Goal: Task Accomplishment & Management: Use online tool/utility

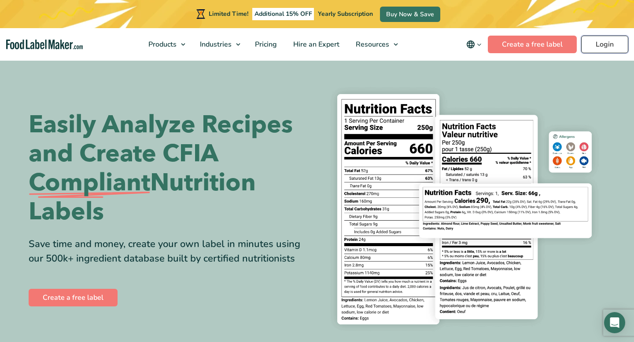
click at [608, 44] on link "Login" at bounding box center [604, 45] width 47 height 18
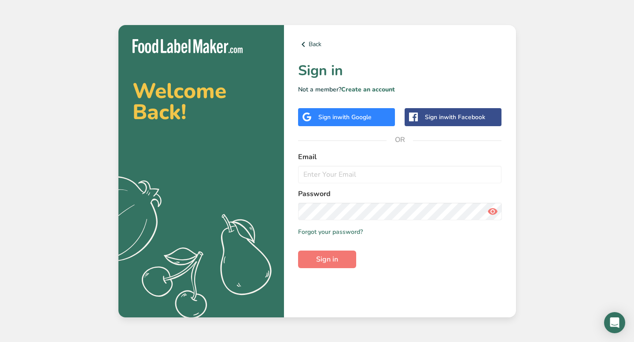
click at [371, 114] on span "with Google" at bounding box center [354, 117] width 34 height 8
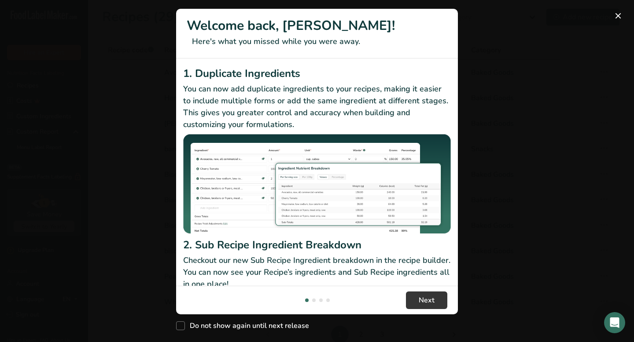
scroll to position [4, 0]
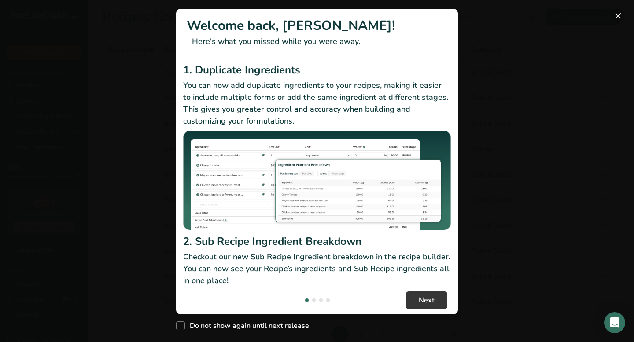
click at [617, 14] on button "New Features" at bounding box center [618, 16] width 14 height 14
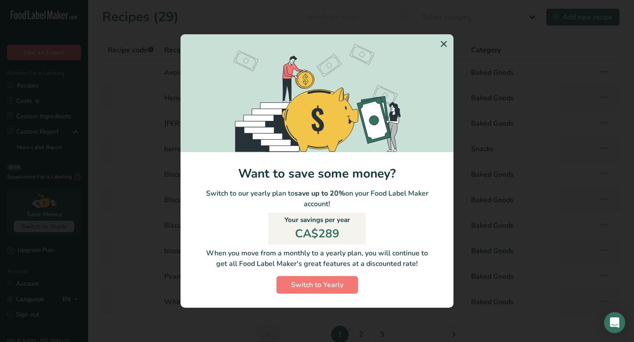
click at [445, 46] on icon "Switch to Yearly Modal" at bounding box center [443, 44] width 11 height 16
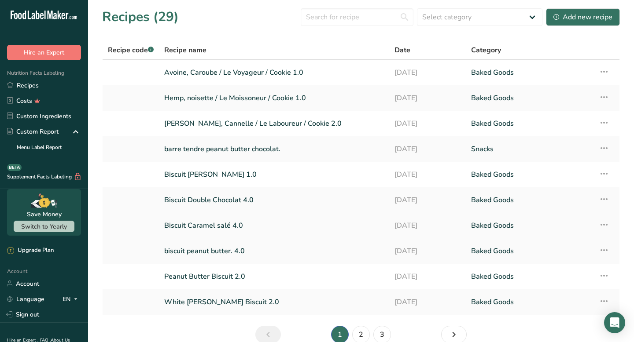
click at [609, 225] on icon at bounding box center [603, 225] width 11 height 16
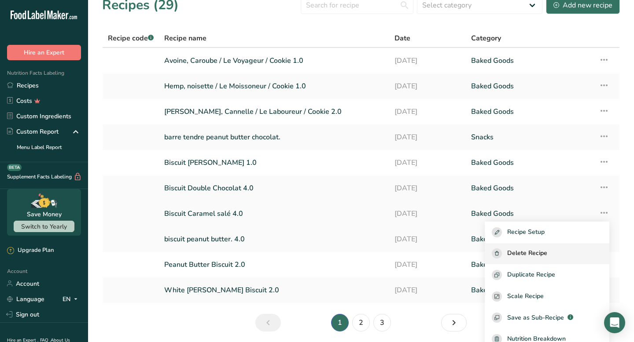
scroll to position [17, 0]
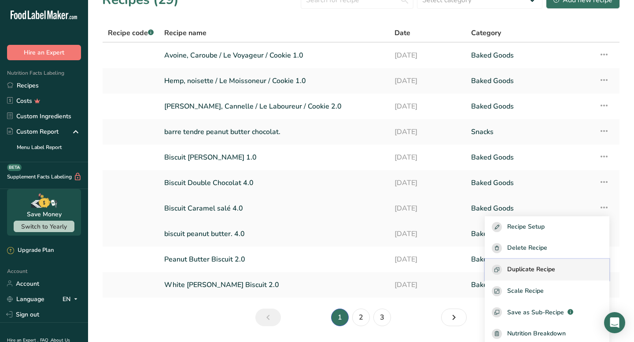
click at [555, 268] on span "Duplicate Recipe" at bounding box center [531, 270] width 48 height 10
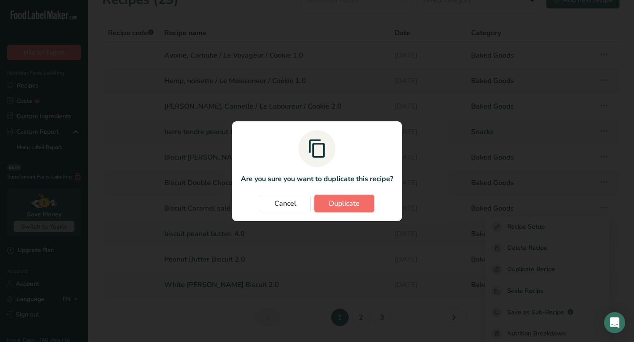
click at [343, 200] on span "Duplicate" at bounding box center [344, 203] width 31 height 11
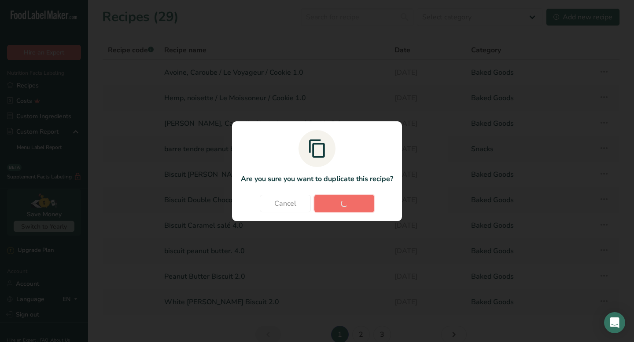
scroll to position [0, 0]
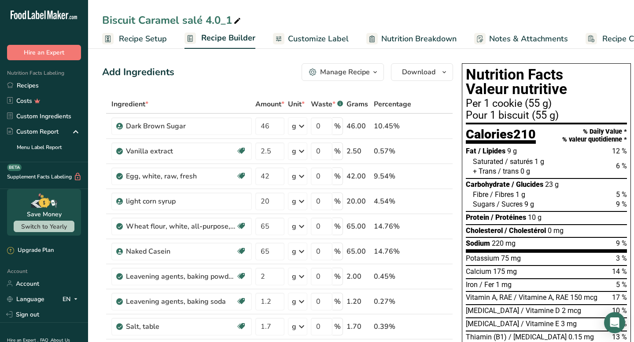
click at [235, 22] on icon at bounding box center [237, 21] width 8 height 12
type input "Biscuit Caramel salé New Version"
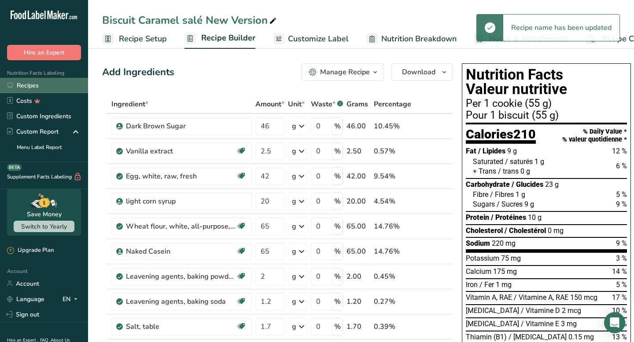
click at [33, 79] on link "Recipes" at bounding box center [44, 85] width 88 height 15
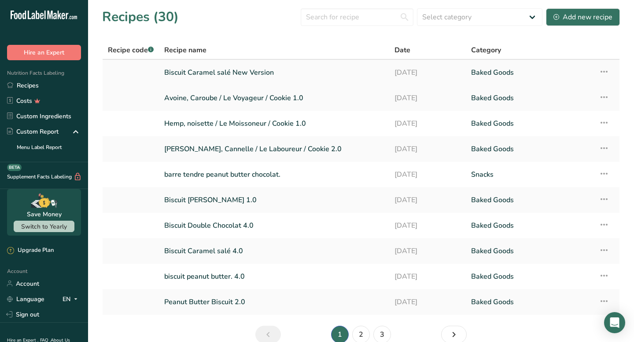
click at [249, 68] on link "Biscuit Caramel salé New Version" at bounding box center [274, 72] width 220 height 18
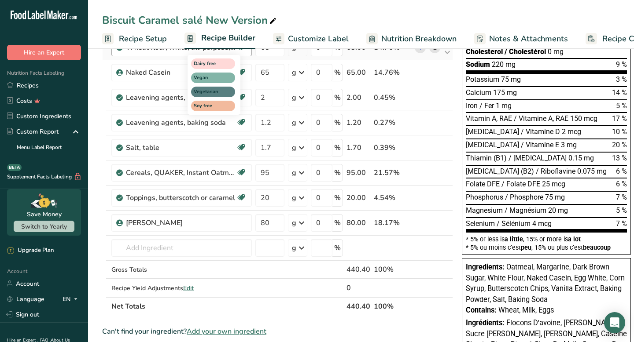
scroll to position [187, 0]
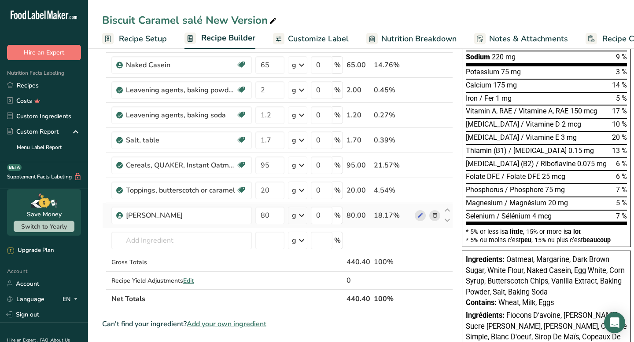
click at [433, 216] on icon at bounding box center [435, 215] width 6 height 9
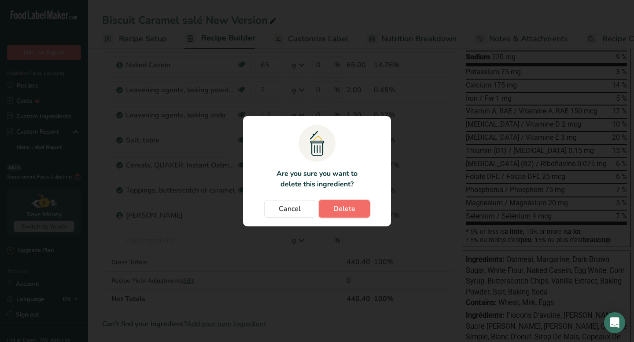
click at [335, 211] on span "Delete" at bounding box center [344, 209] width 22 height 11
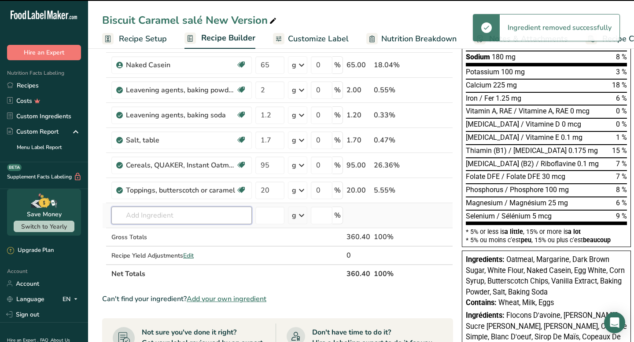
click at [201, 216] on input "text" at bounding box center [181, 216] width 140 height 18
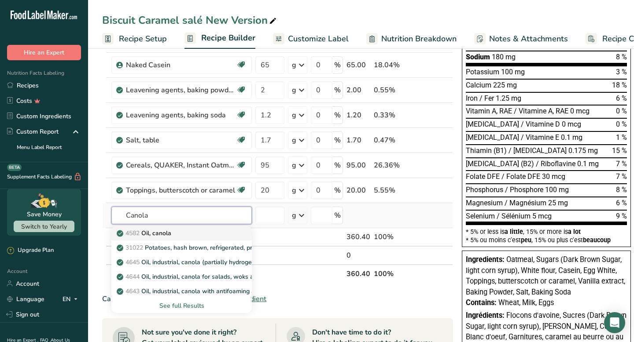
type input "Canola"
click at [186, 235] on div "4582 Oil, canola" at bounding box center [174, 233] width 112 height 9
type input "Oil, canola"
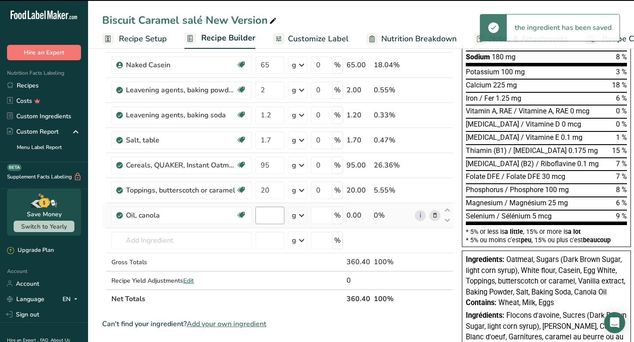
type input "0"
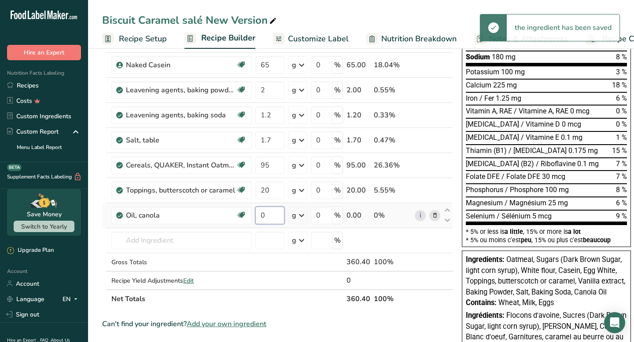
click at [278, 218] on input "0" at bounding box center [269, 216] width 29 height 18
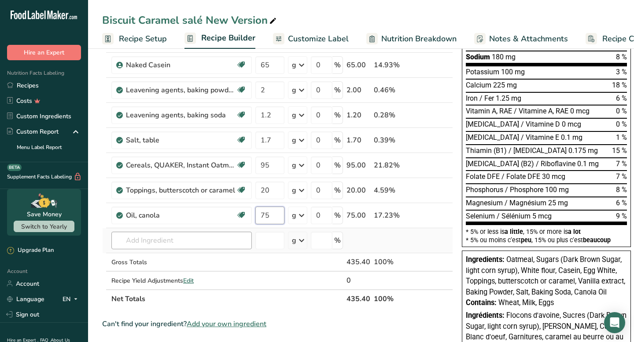
type input "75"
click at [231, 239] on div "Ingredient * Amount * Unit * Waste * .a-a{fill:#347362;}.b-a{fill:#fff;} Grams …" at bounding box center [277, 108] width 351 height 400
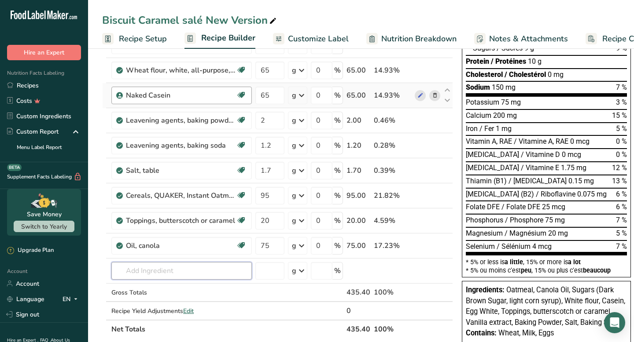
scroll to position [157, 0]
